Goal: Task Accomplishment & Management: Manage account settings

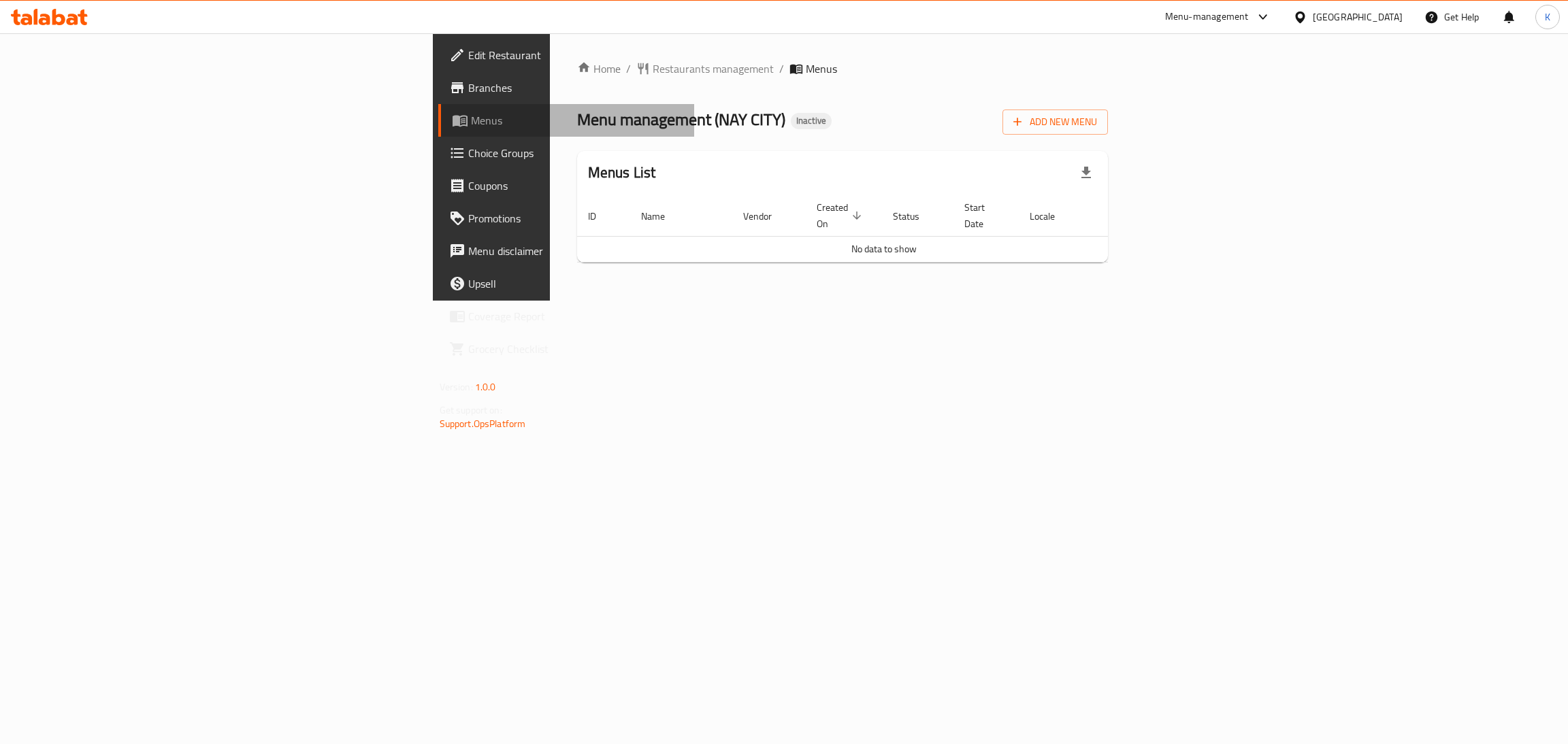
click at [471, 116] on span "Menus" at bounding box center [577, 121] width 213 height 16
click at [468, 94] on span "Branches" at bounding box center [575, 88] width 215 height 16
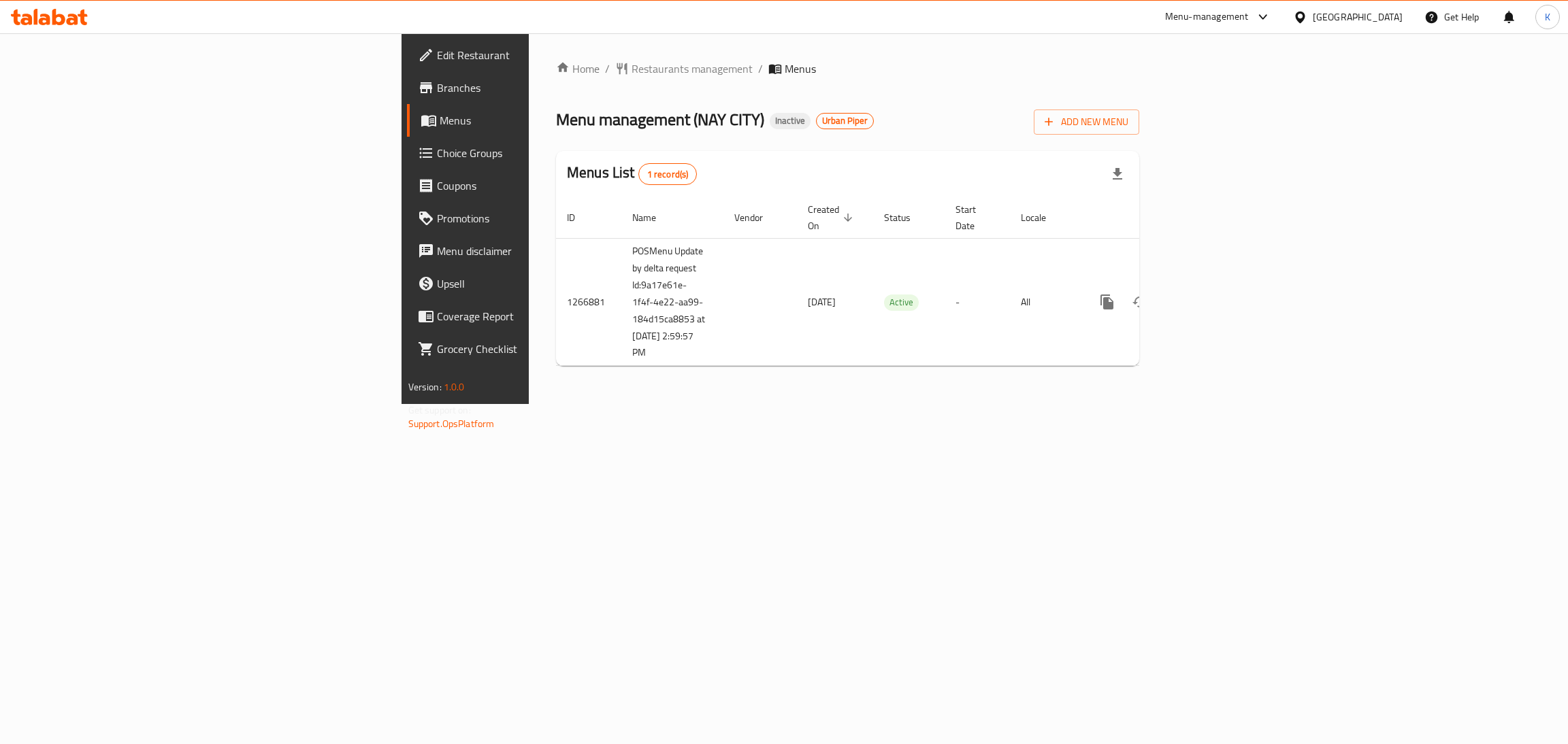
click at [1166, 404] on div "Home / Restaurants management / Menus Menu management ( NAY CITY ) Inactive Urb…" at bounding box center [848, 219] width 638 height 371
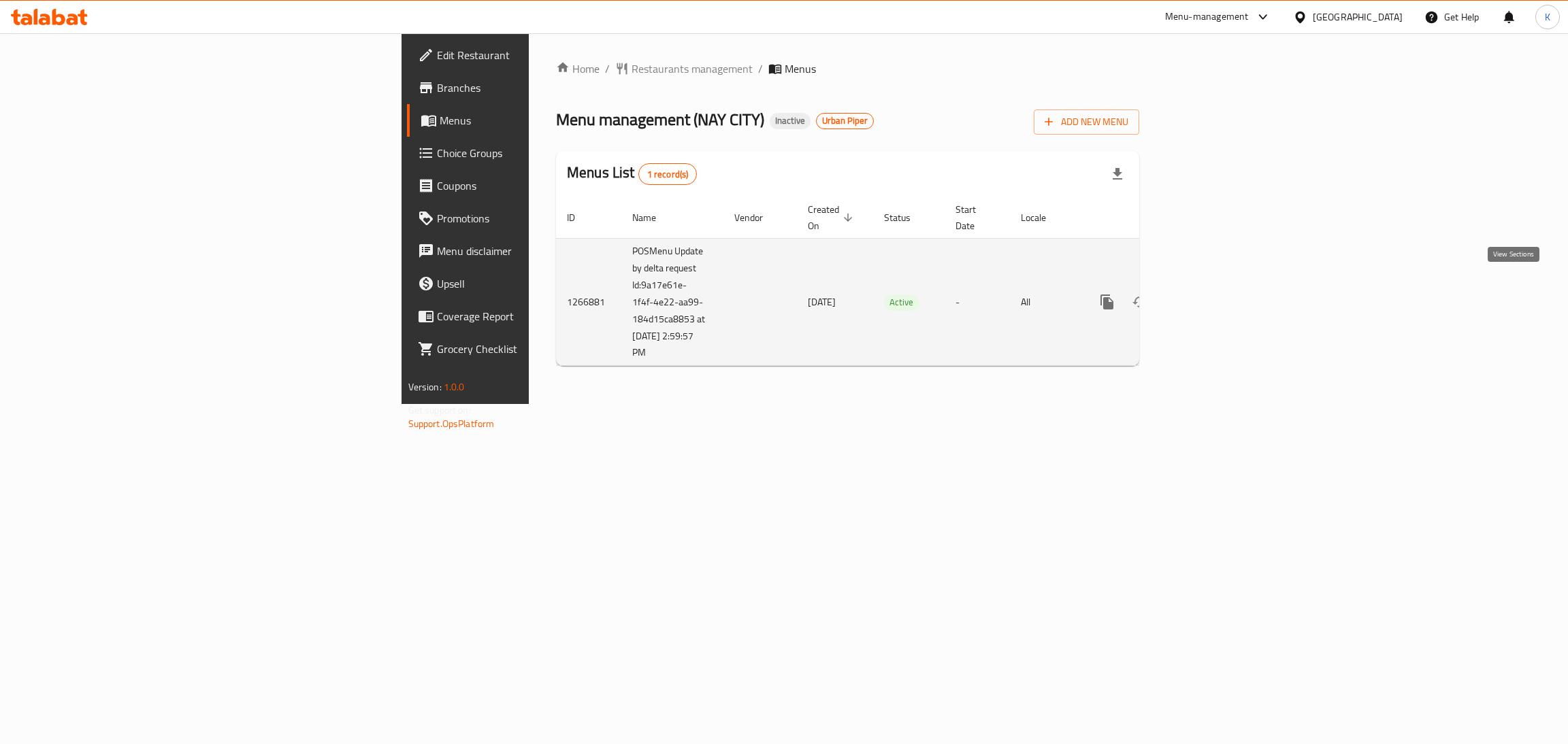
click at [1211, 296] on icon "enhanced table" at bounding box center [1205, 302] width 12 height 12
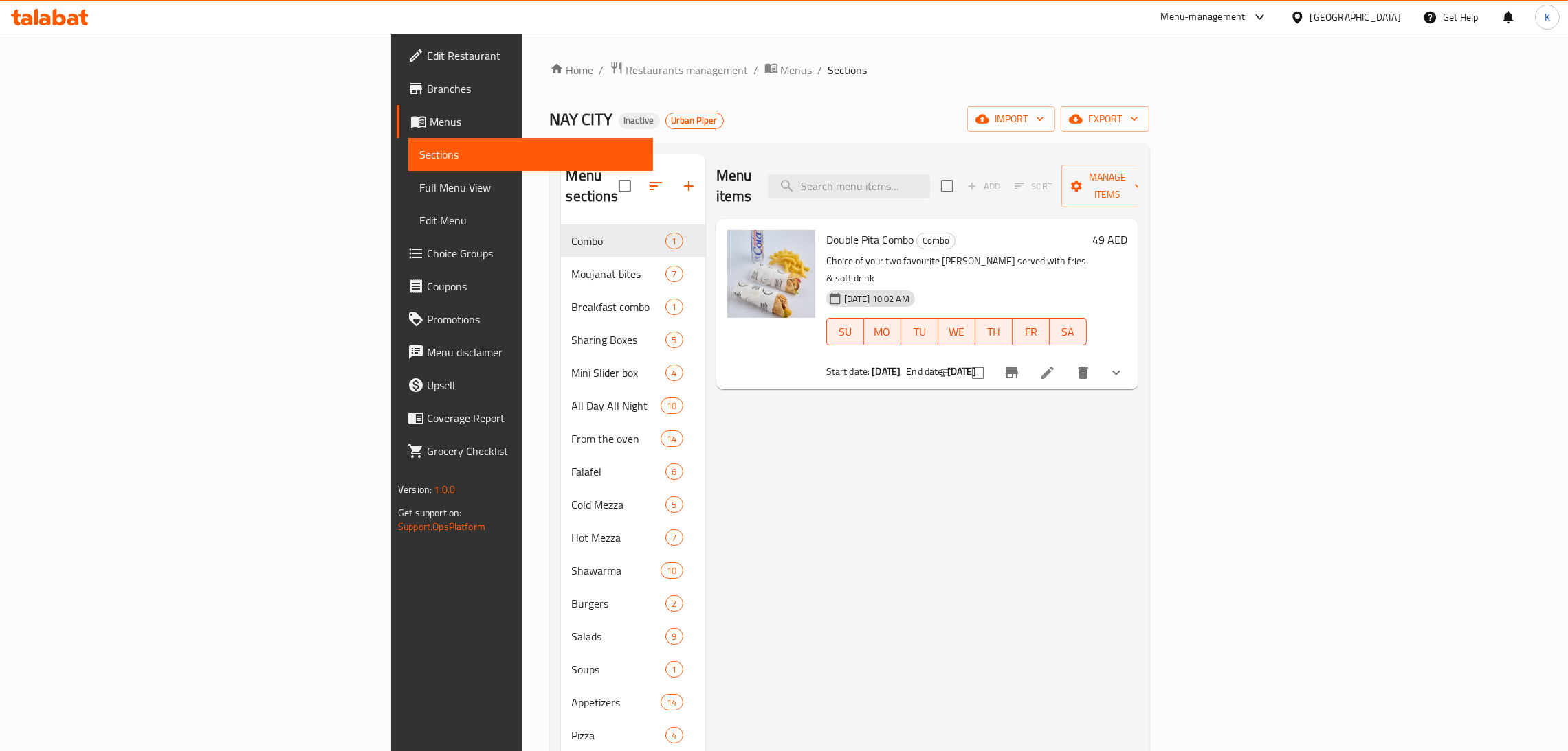
click at [725, 348] on div "Double Pita Combo Combo Choice of your two favourite pita served with fries & s…" at bounding box center [928, 304] width 422 height 171
click at [429, 120] on span "Menus" at bounding box center [535, 122] width 212 height 17
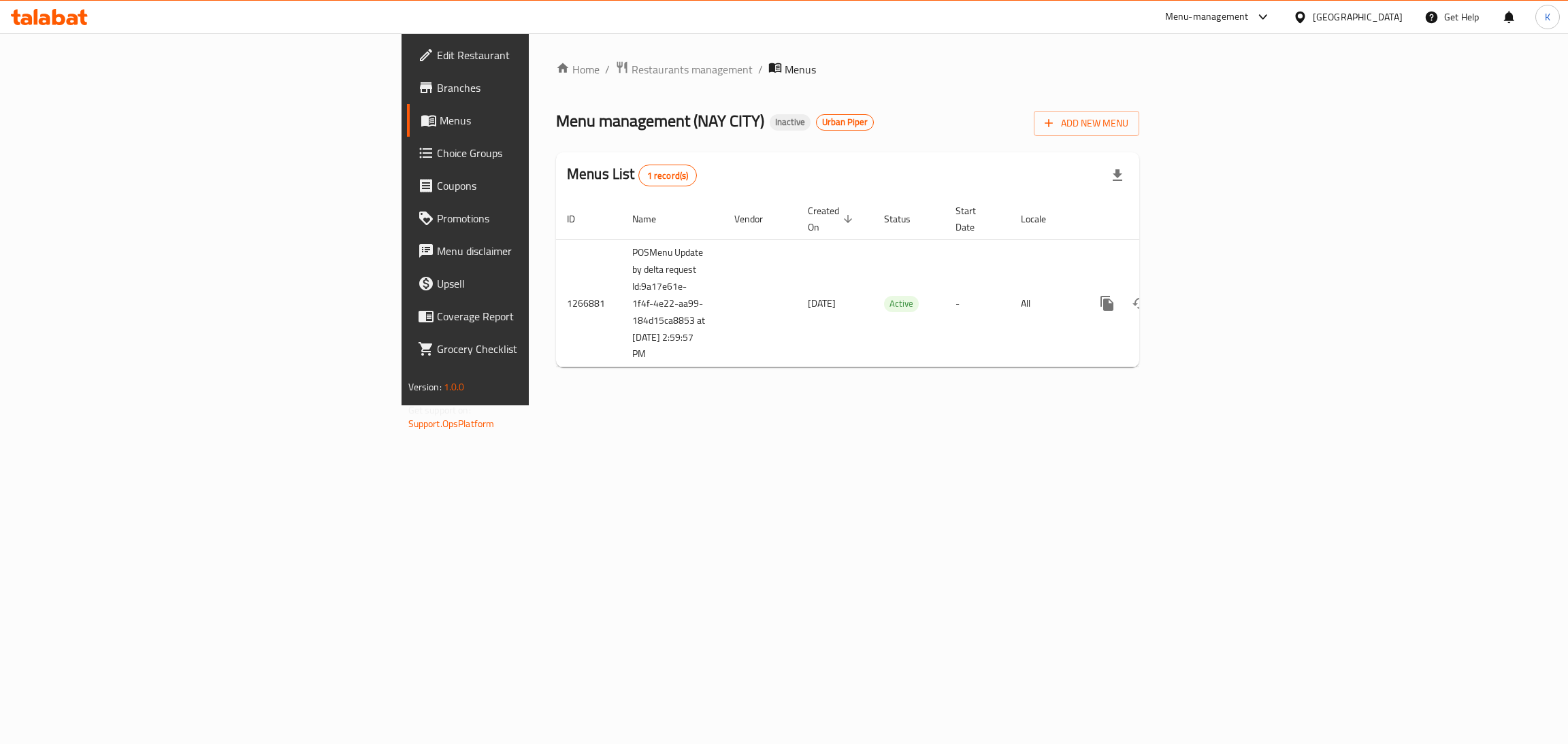
click at [51, 15] on icon at bounding box center [49, 17] width 77 height 16
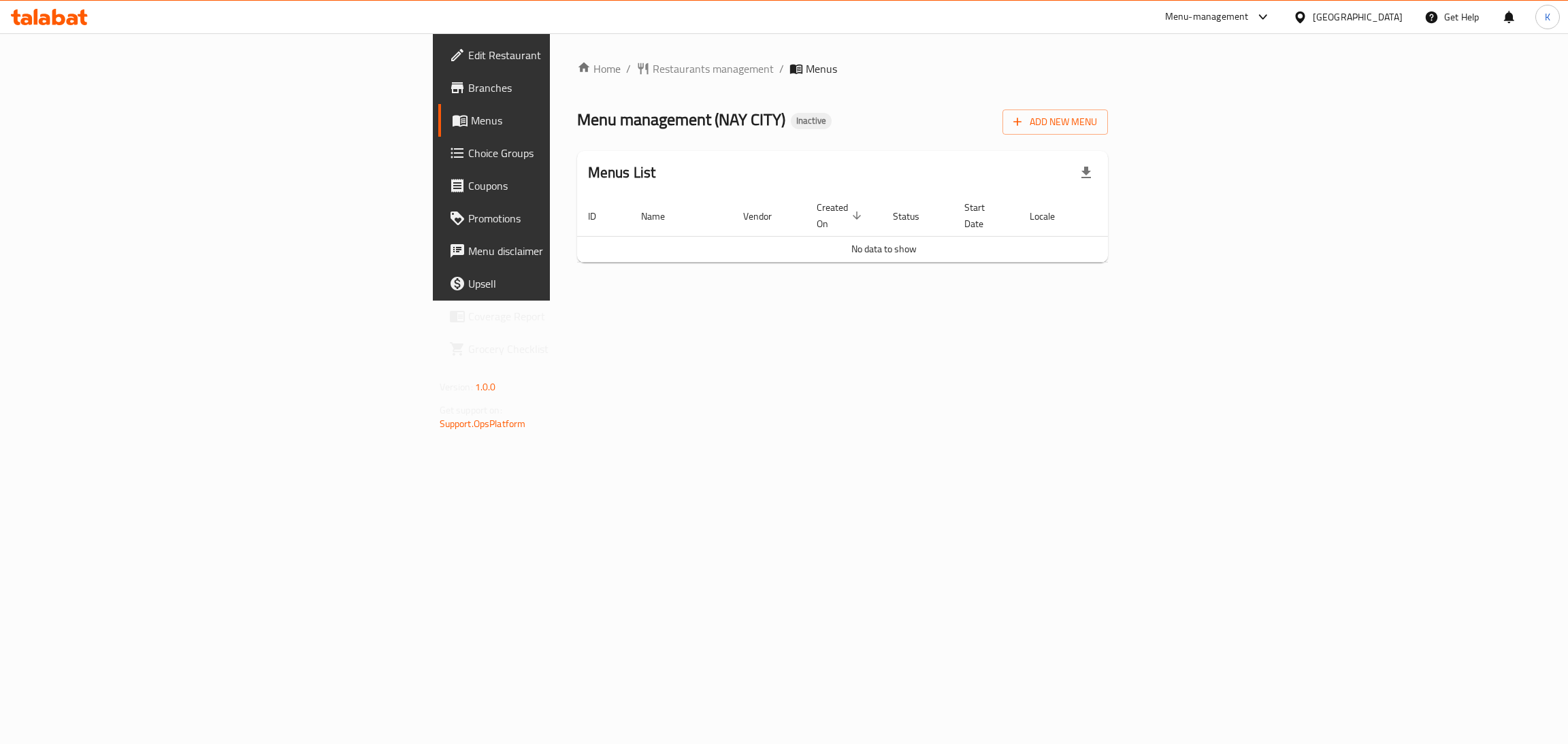
click at [86, 23] on icon at bounding box center [82, 16] width 9 height 15
click at [1030, 301] on div "Home / Restaurants management / Menus Menu management ( NAY CITY ) Inactive Add…" at bounding box center [842, 167] width 586 height 267
click at [781, 301] on div "Home / Restaurants management / Menus Menu management ( NAY CITY ) Inactive Add…" at bounding box center [842, 167] width 586 height 267
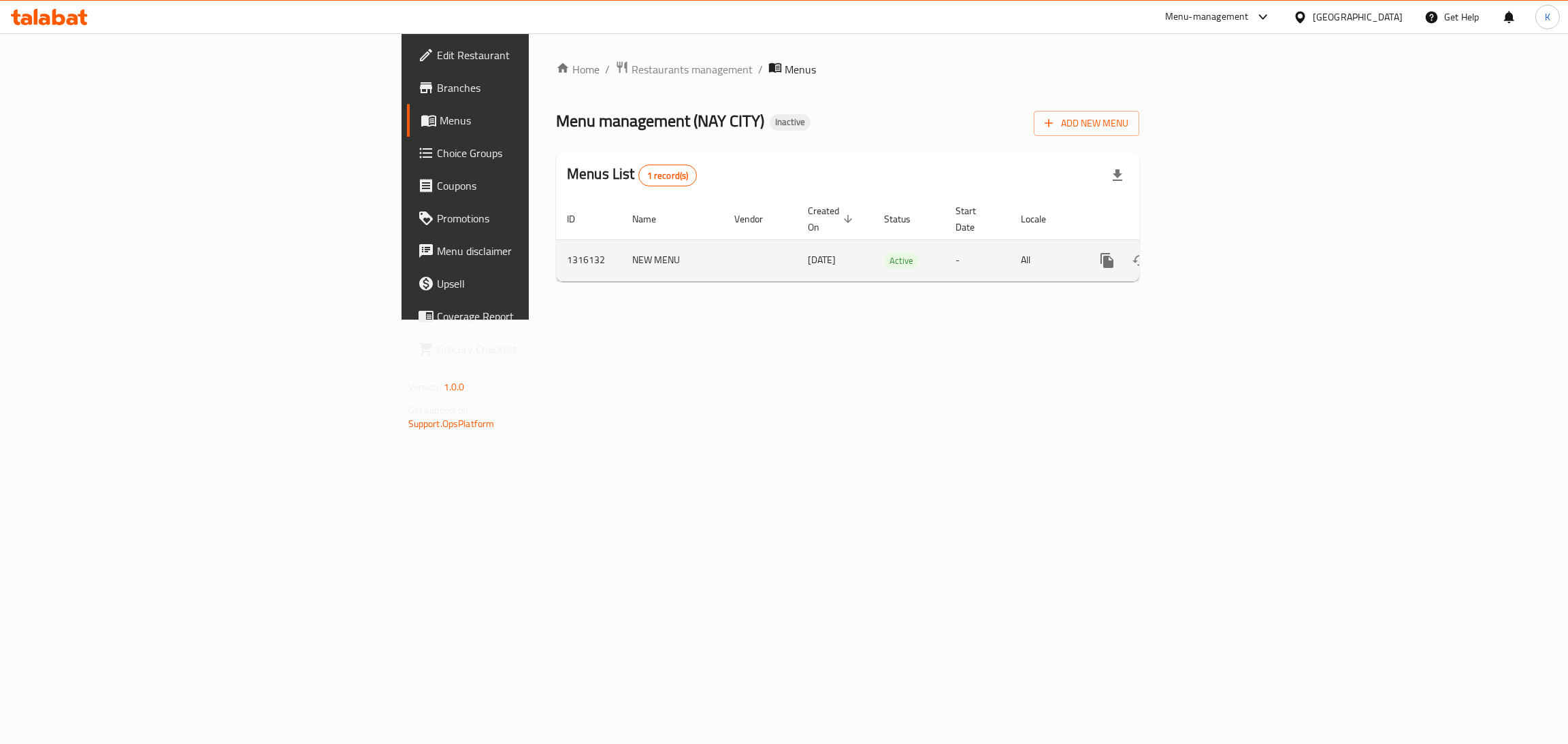
click at [1222, 244] on div "enhanced table" at bounding box center [1156, 261] width 131 height 33
click at [1214, 253] on icon "enhanced table" at bounding box center [1206, 261] width 16 height 16
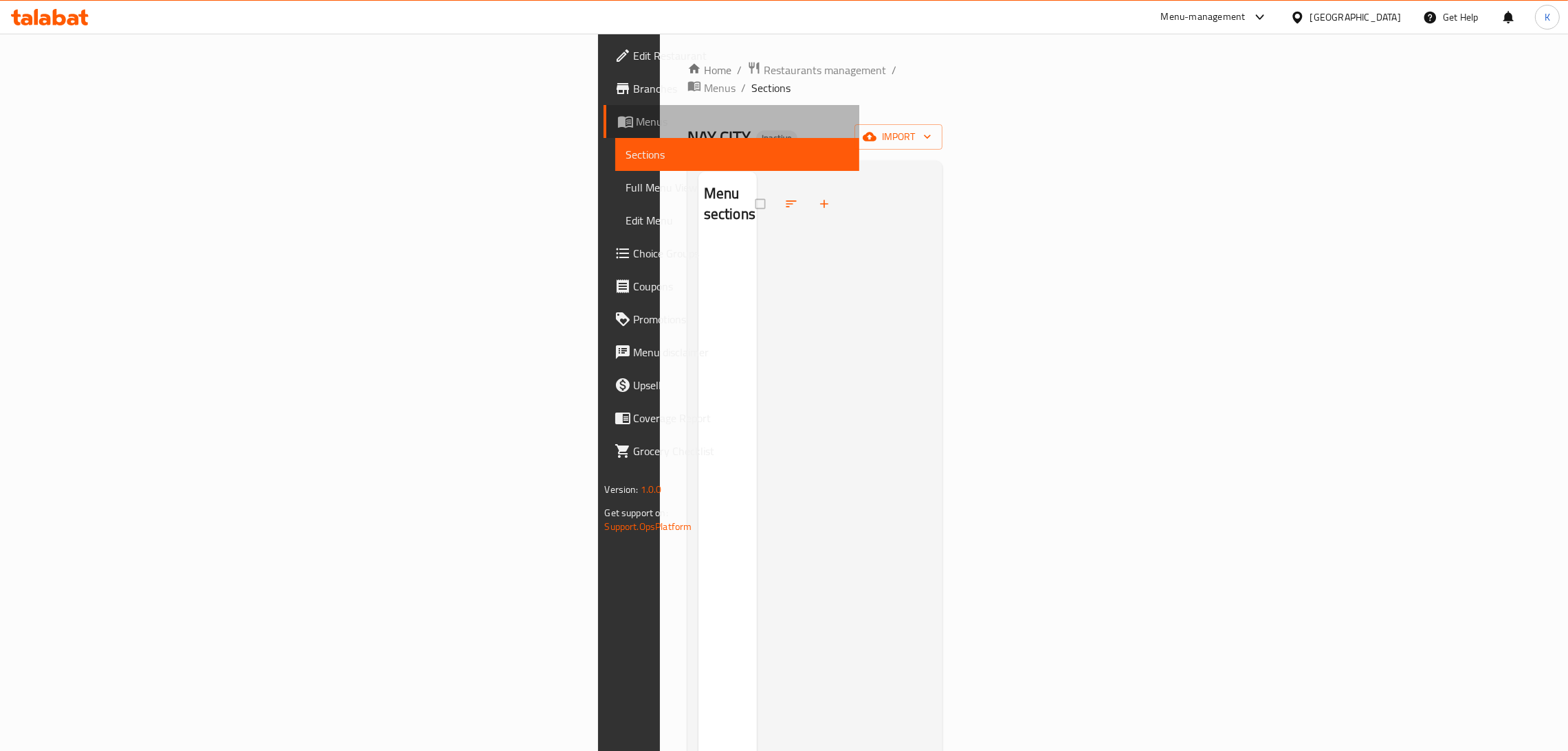
click at [604, 105] on link "Menus" at bounding box center [731, 122] width 256 height 33
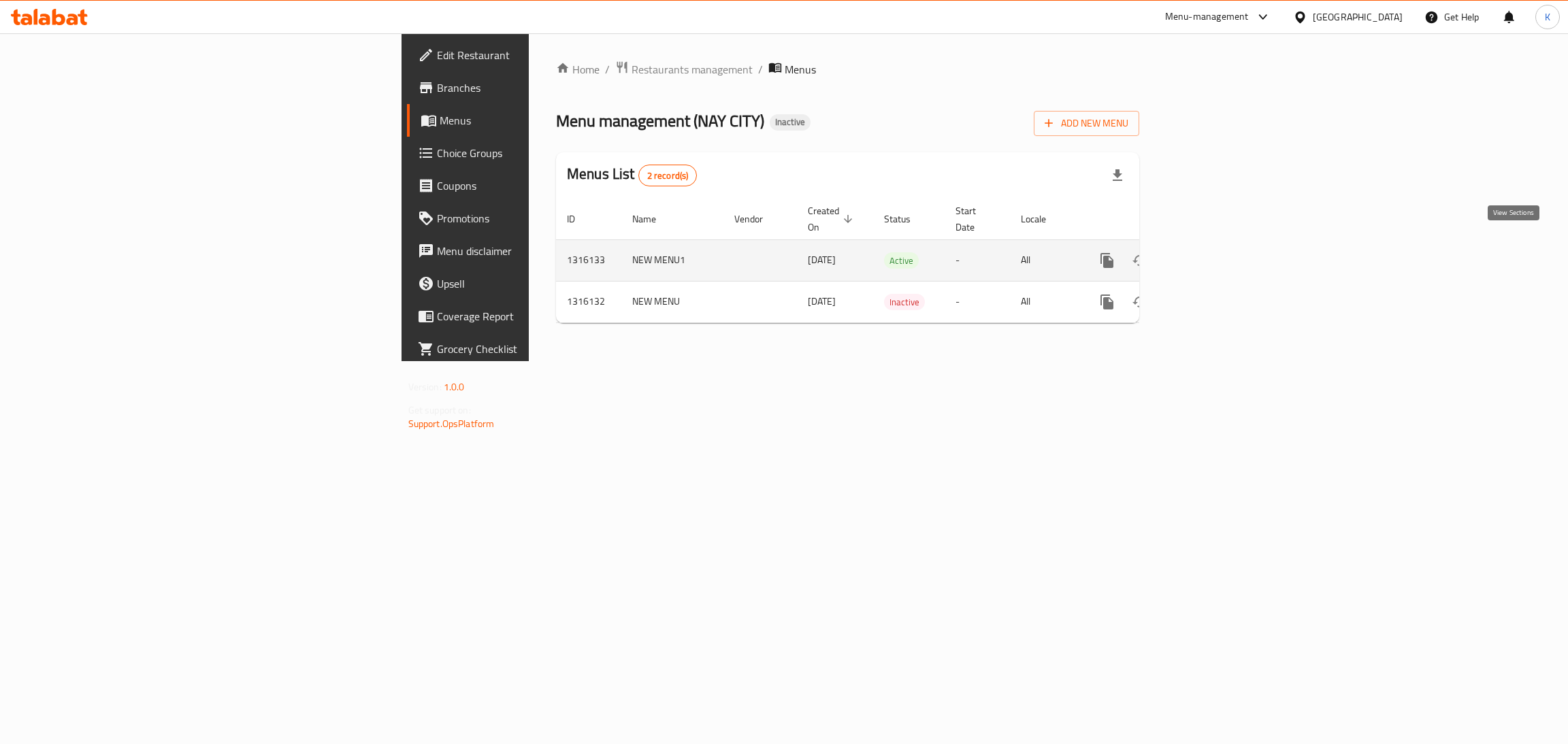
click at [1214, 253] on icon "enhanced table" at bounding box center [1206, 261] width 16 height 16
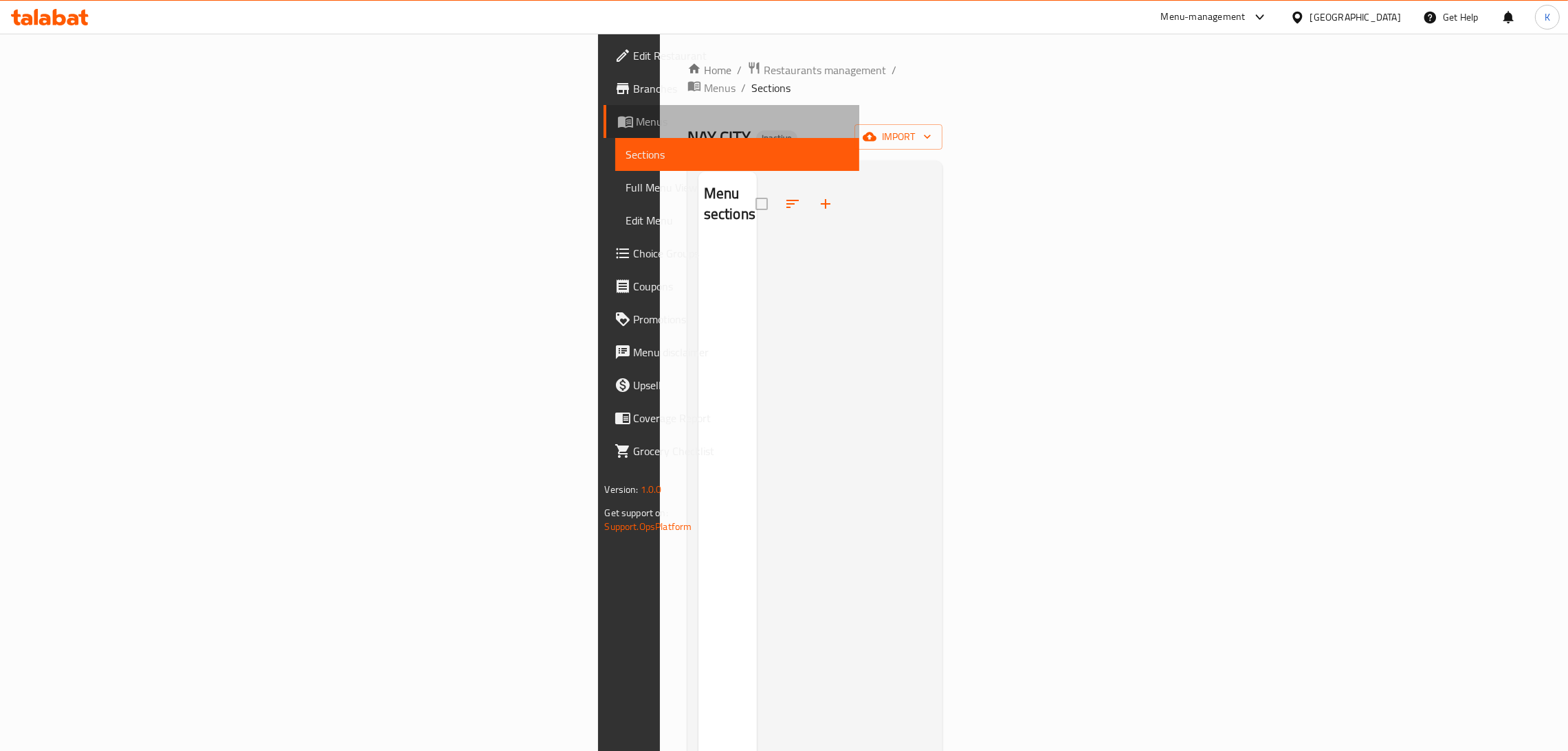
click at [637, 124] on span "Menus" at bounding box center [742, 122] width 212 height 17
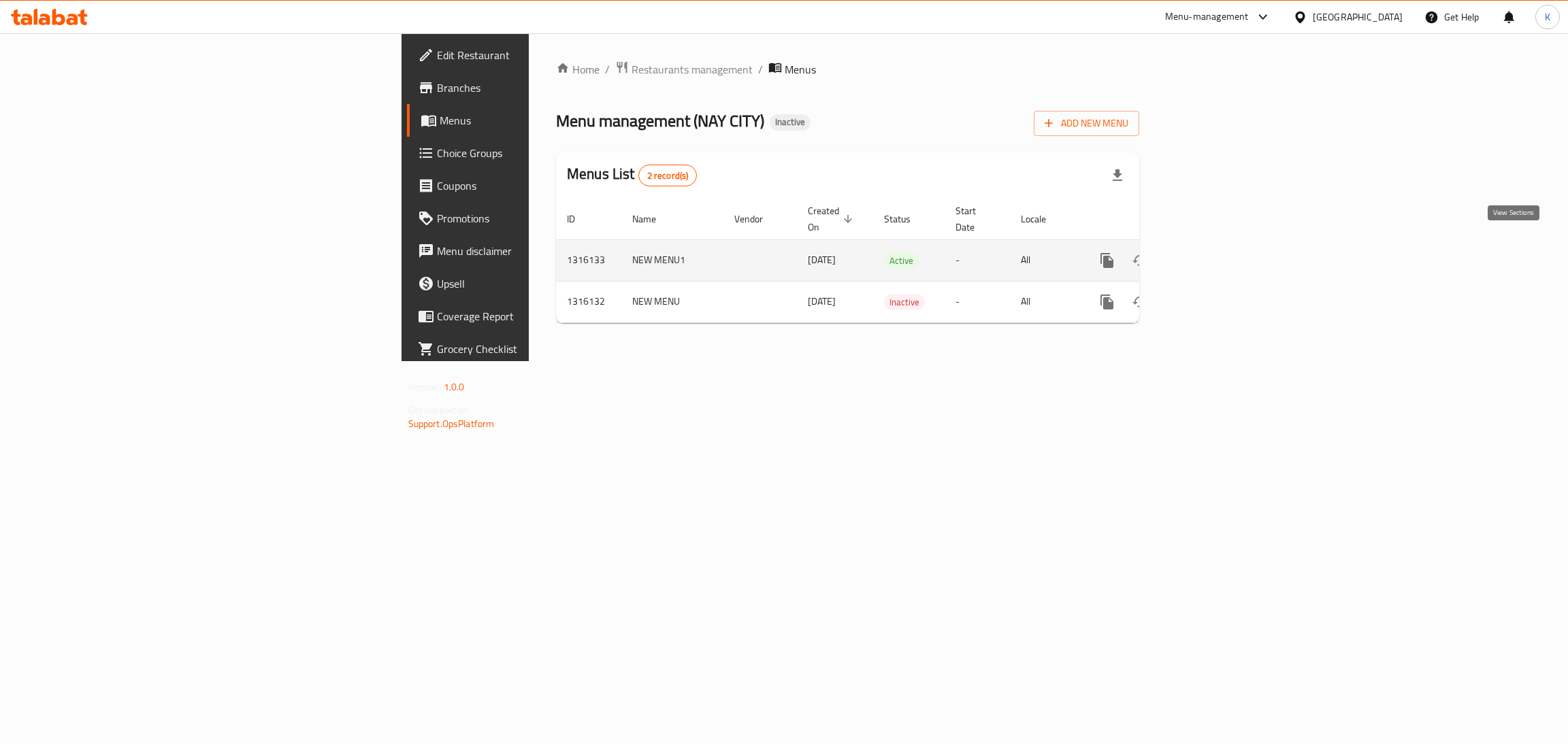
click at [1222, 244] on link "enhanced table" at bounding box center [1206, 261] width 33 height 33
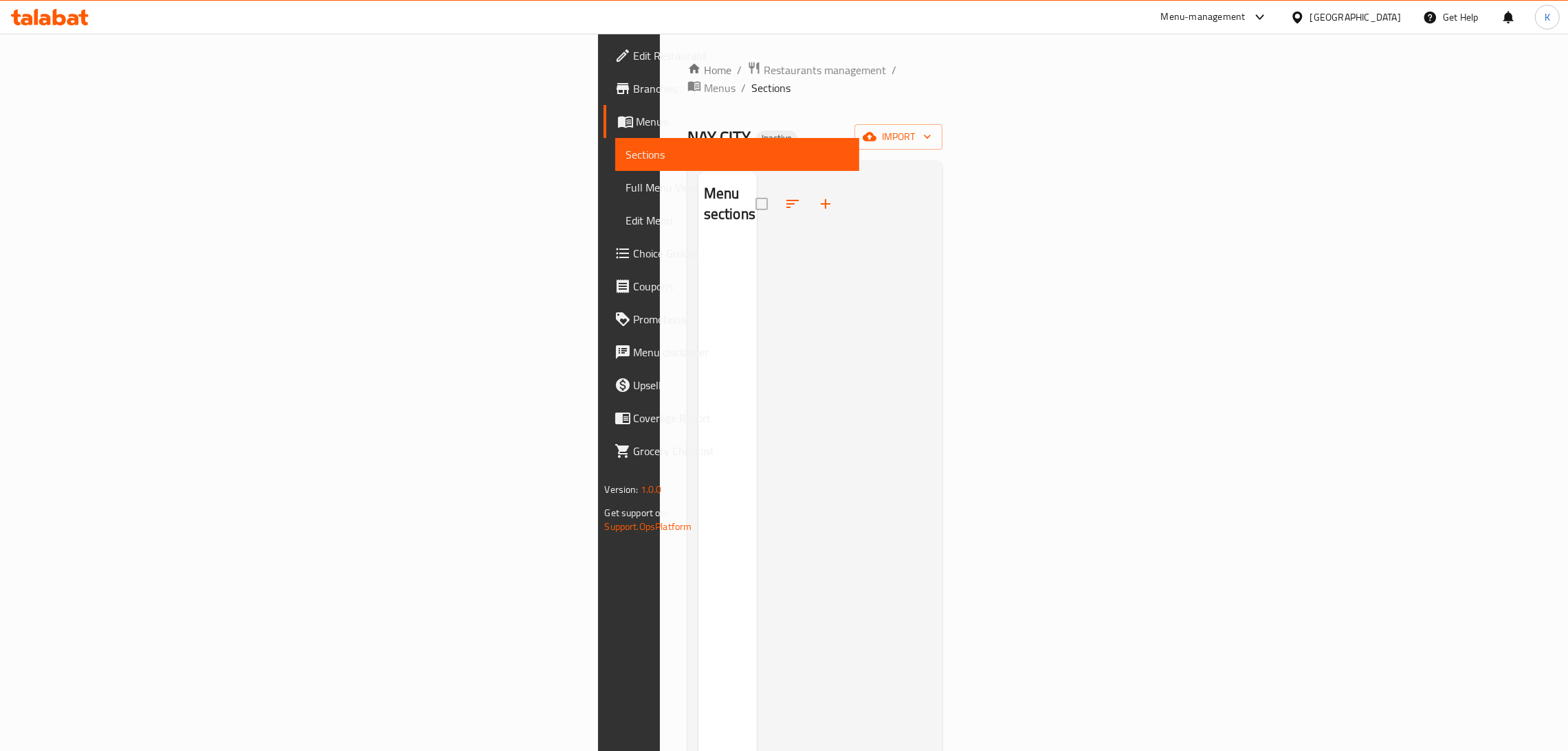
click at [757, 297] on div at bounding box center [844, 547] width 175 height 751
click at [816, 368] on div at bounding box center [844, 547] width 175 height 751
click at [932, 273] on div at bounding box center [844, 547] width 175 height 751
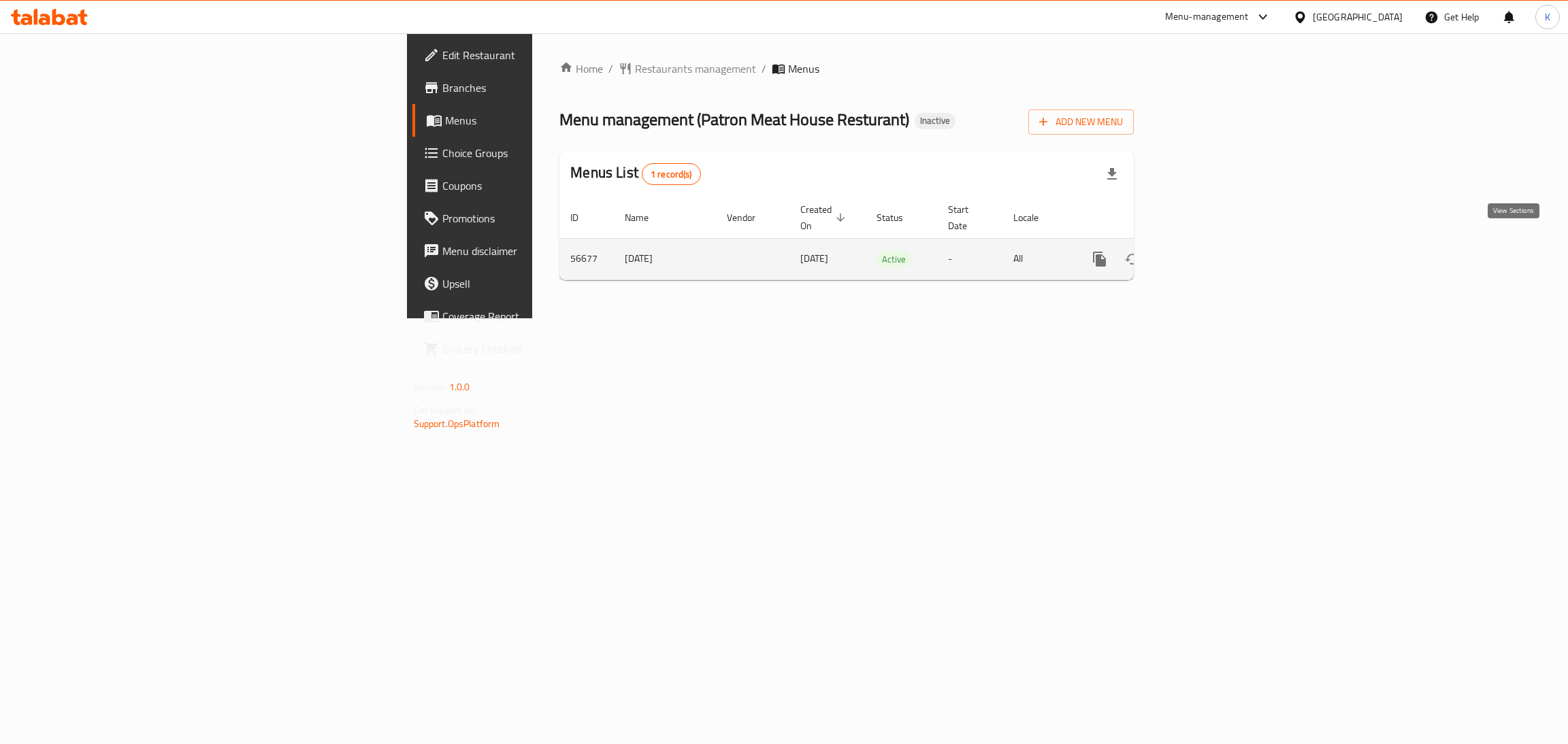
click at [1214, 243] on link "enhanced table" at bounding box center [1197, 259] width 33 height 33
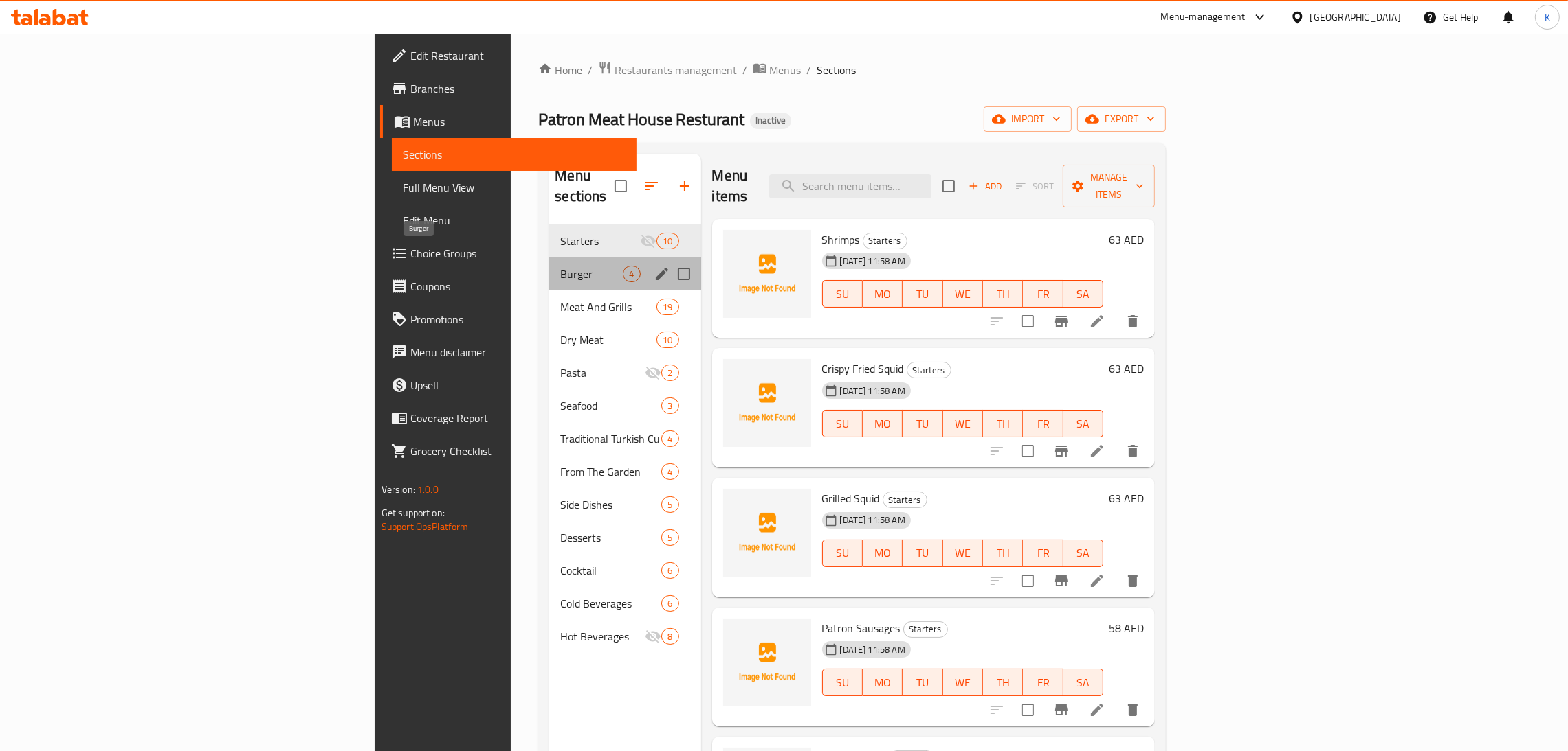
click at [560, 266] on span "Burger" at bounding box center [591, 274] width 62 height 17
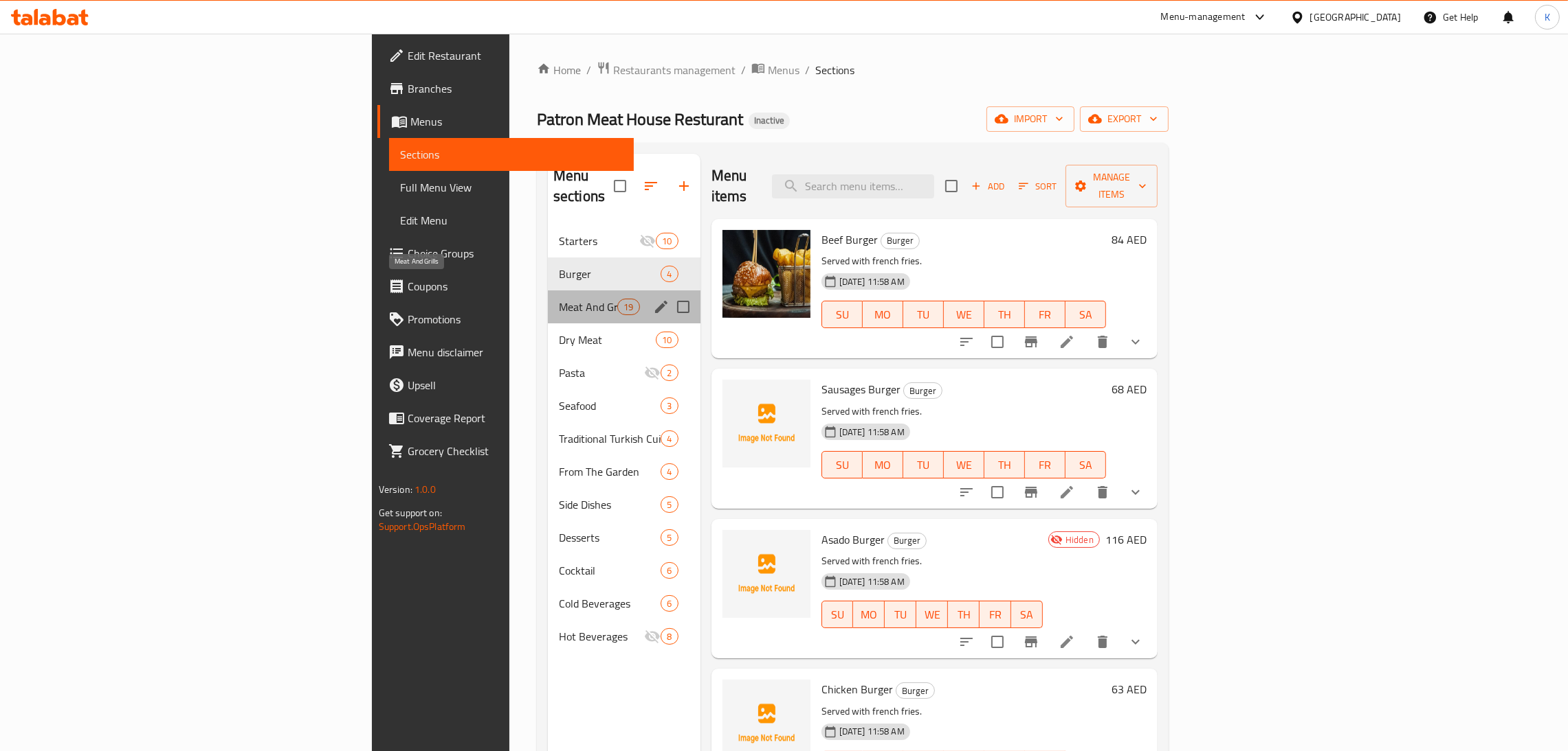
click at [559, 299] on span "Meat And Grills" at bounding box center [588, 307] width 59 height 17
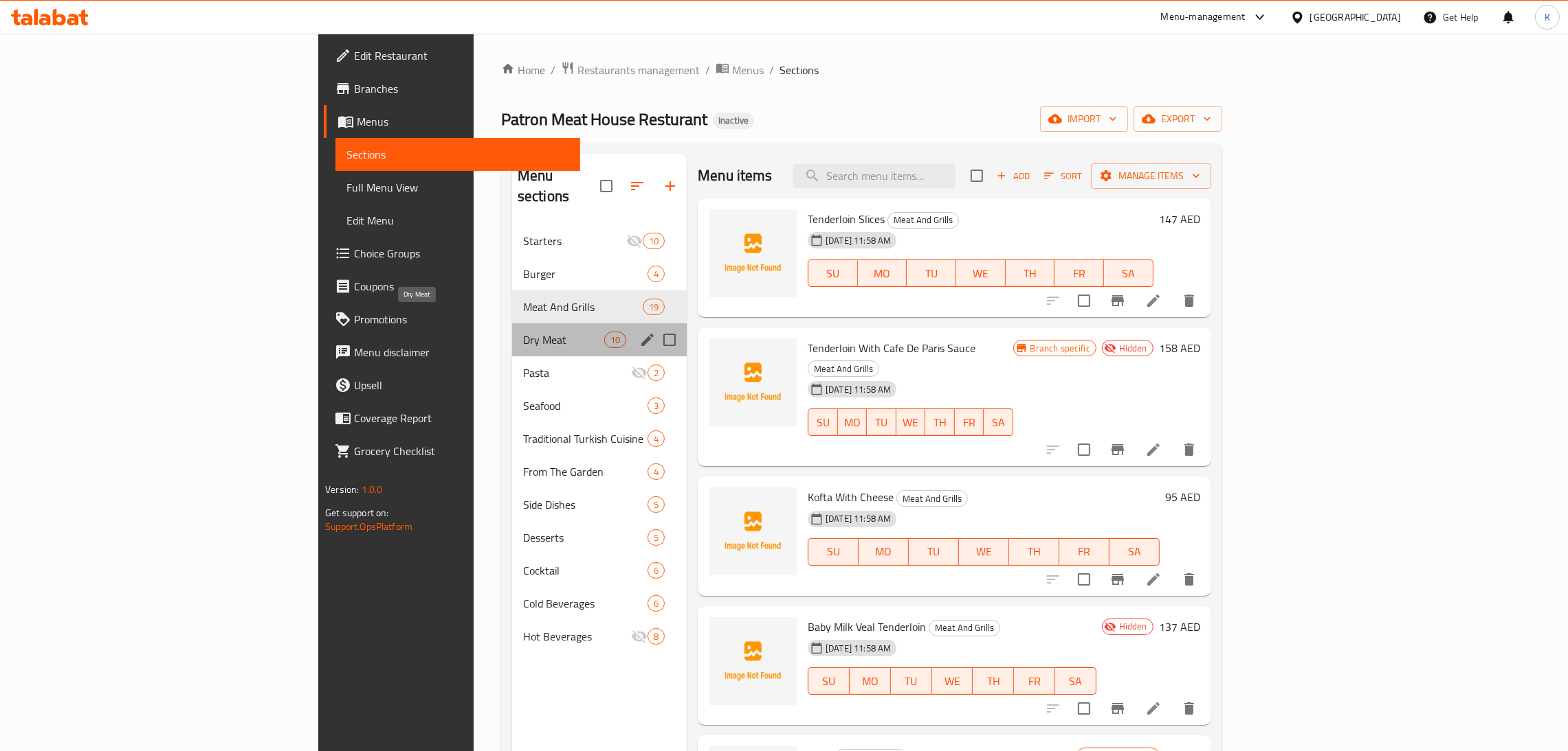
click at [523, 332] on span "Dry Meat" at bounding box center [563, 340] width 81 height 17
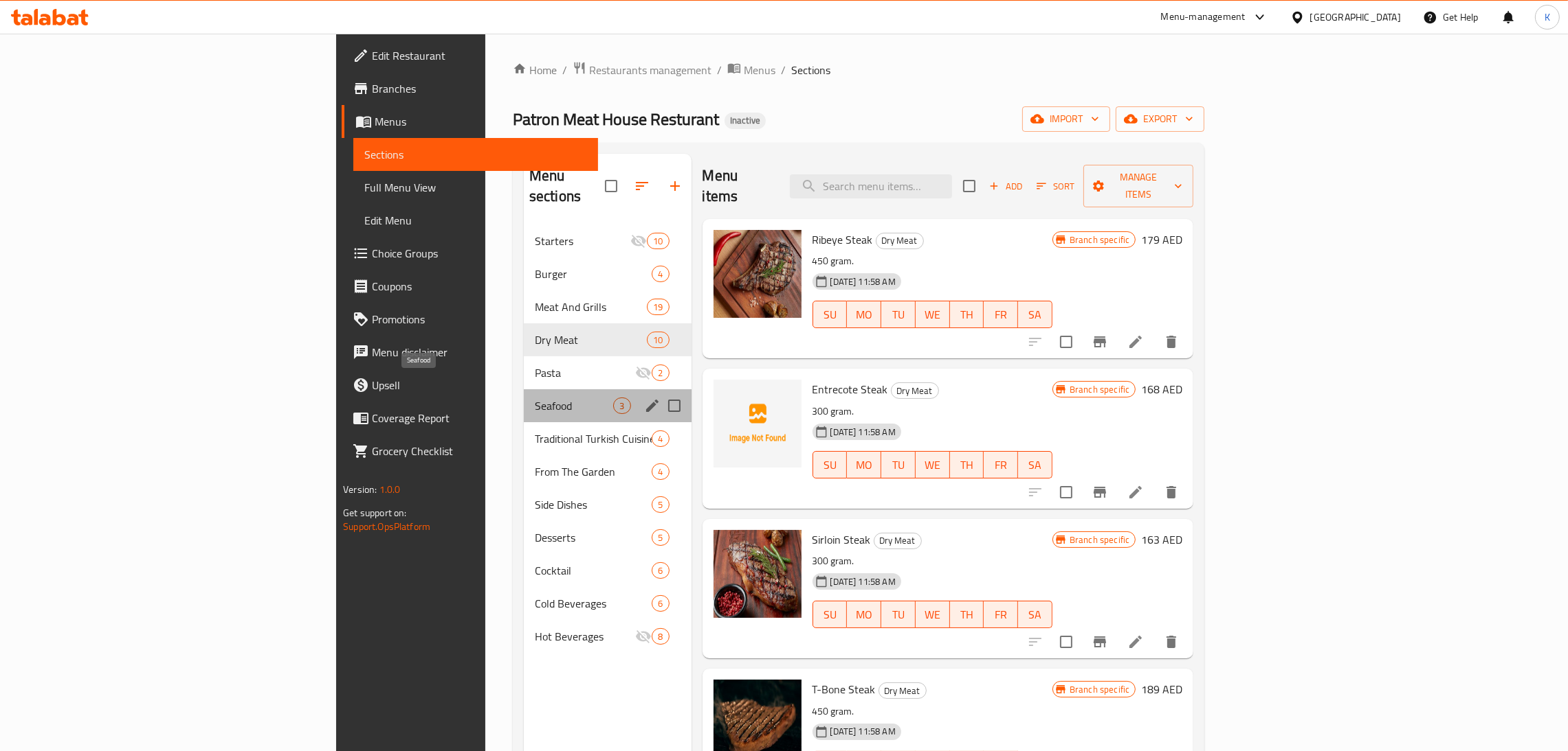
click at [535, 398] on span "Seafood" at bounding box center [573, 406] width 78 height 17
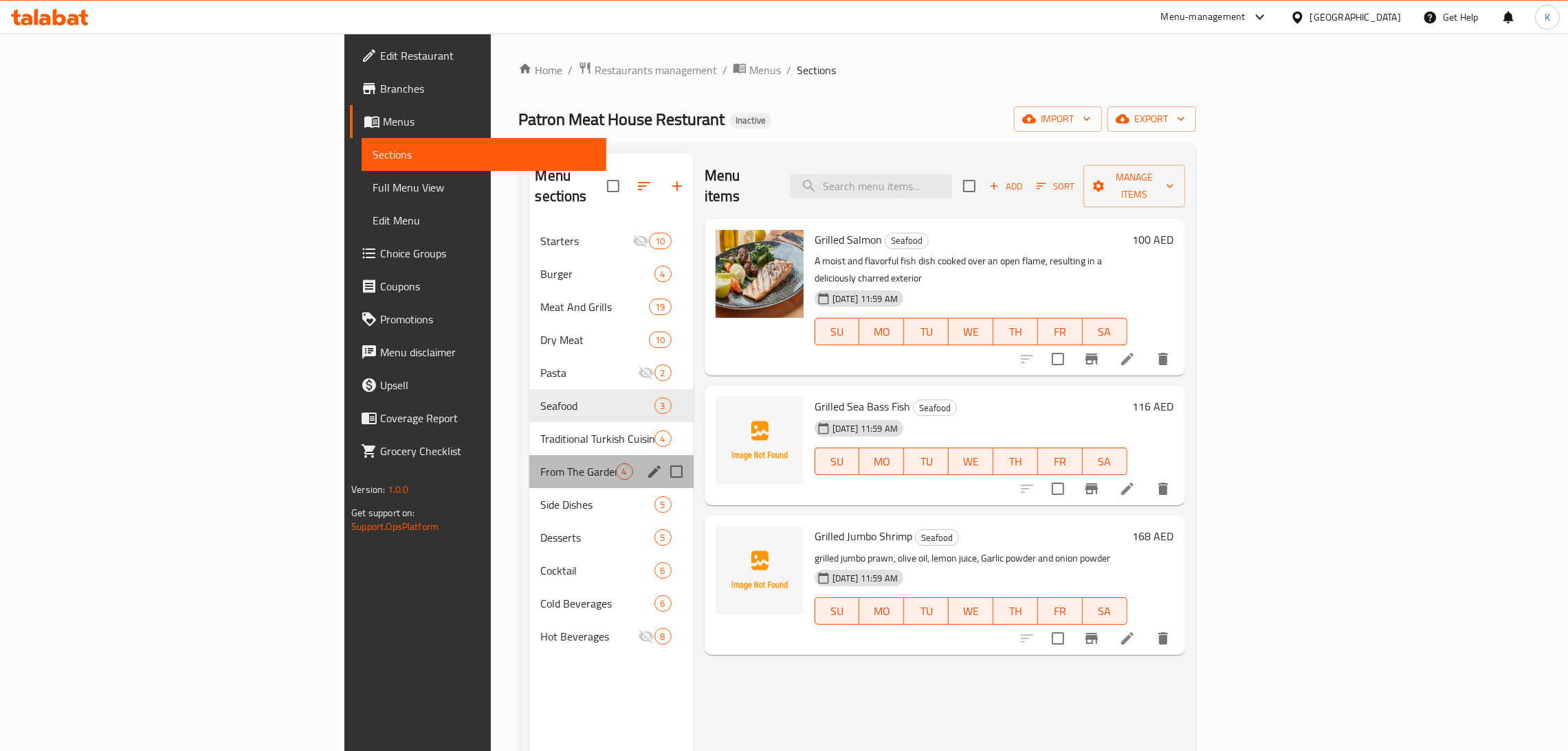
click at [529, 456] on div "From The Garden 4" at bounding box center [611, 472] width 163 height 33
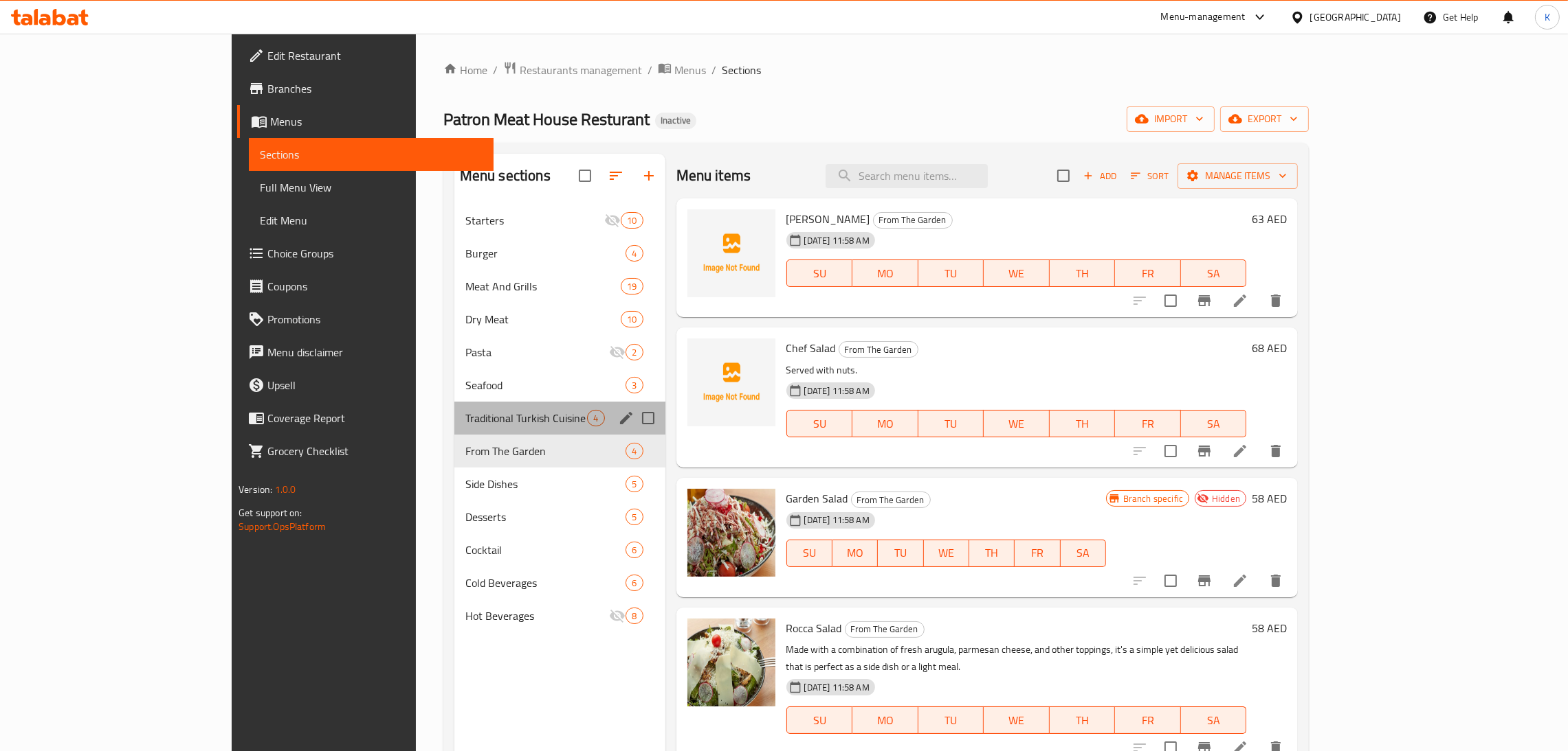
click at [454, 407] on div "Traditional Turkish Cuisine 4" at bounding box center [560, 418] width 211 height 33
